Goal: Task Accomplishment & Management: Complete application form

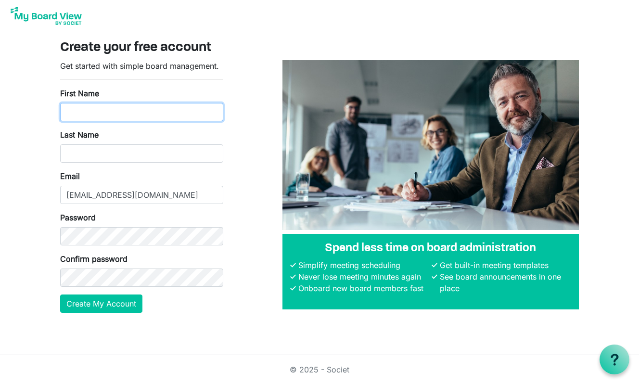
click at [118, 112] on input "First Name" at bounding box center [141, 112] width 163 height 18
type input "[PERSON_NAME]"
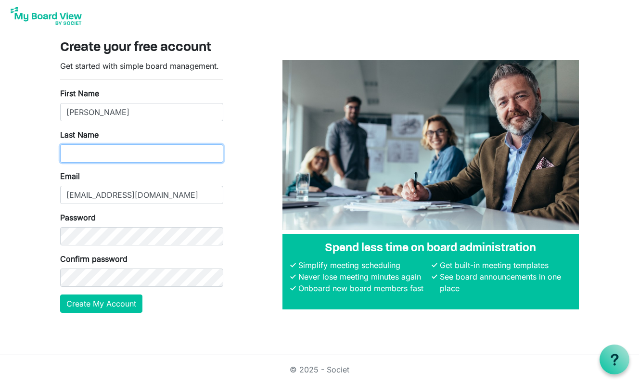
type input "Fauerso"
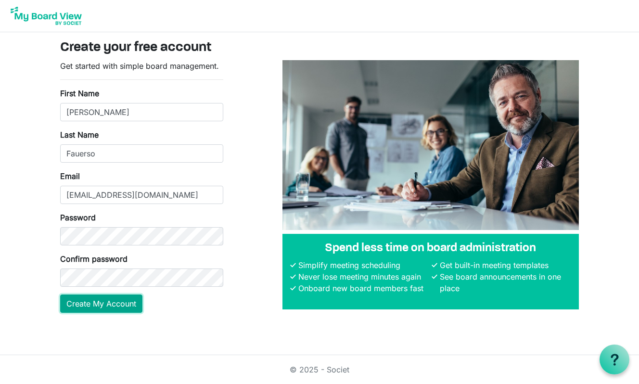
click at [114, 304] on button "Create My Account" at bounding box center [101, 304] width 82 height 18
